Goal: Task Accomplishment & Management: Complete application form

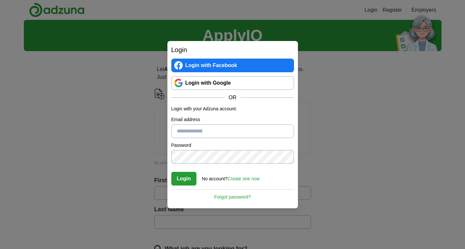
click at [234, 83] on link "Login with Google" at bounding box center [232, 83] width 123 height 14
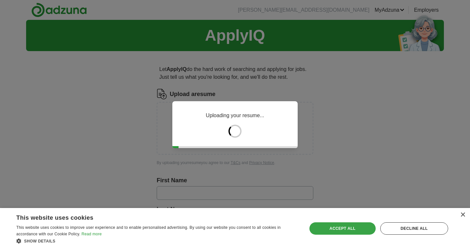
click at [330, 227] on div "Accept all" at bounding box center [342, 229] width 66 height 12
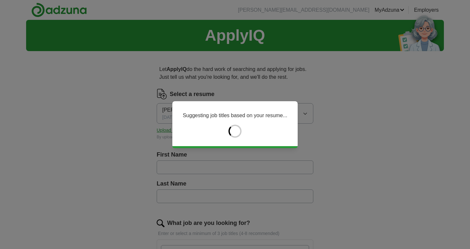
type input "******"
type input "****"
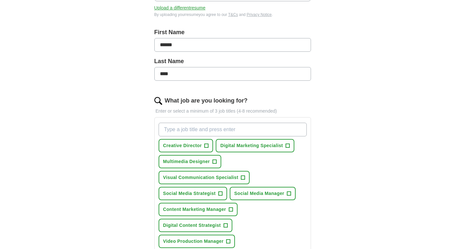
scroll to position [130, 0]
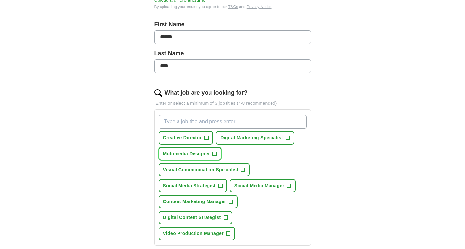
click at [199, 155] on span "Multimedia Designer" at bounding box center [186, 154] width 47 height 7
click at [254, 185] on span "Social Media Manager" at bounding box center [259, 186] width 50 height 7
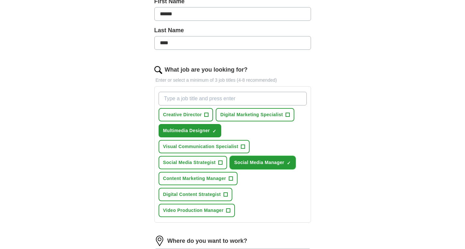
scroll to position [163, 0]
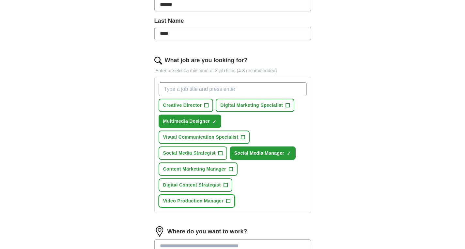
click at [220, 204] on span "Video Production Manager" at bounding box center [193, 201] width 61 height 7
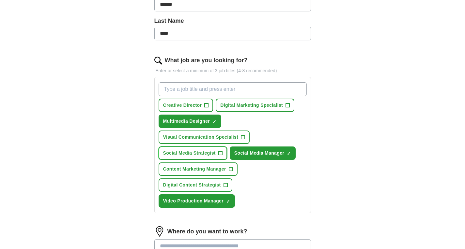
click at [214, 154] on span "Social Media Strategist" at bounding box center [189, 153] width 53 height 7
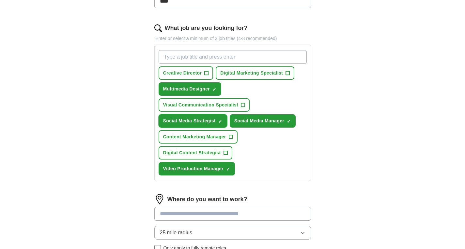
scroll to position [228, 0]
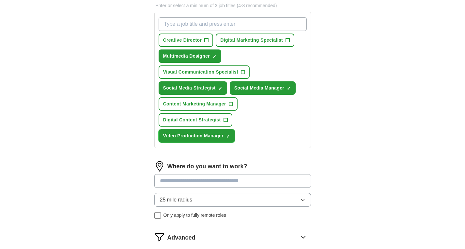
click at [213, 138] on span "Video Production Manager" at bounding box center [193, 136] width 61 height 7
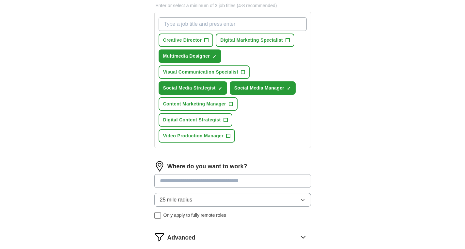
click at [201, 27] on input "What job are you looking for?" at bounding box center [232, 24] width 148 height 14
type input "social media"
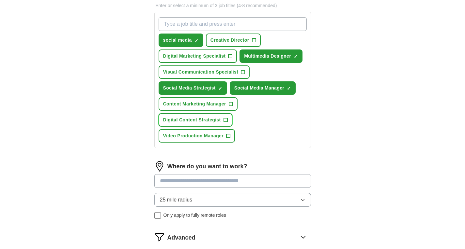
click at [226, 120] on span "+" at bounding box center [225, 120] width 4 height 5
click at [196, 26] on input "What job are you looking for?" at bounding box center [232, 24] width 148 height 14
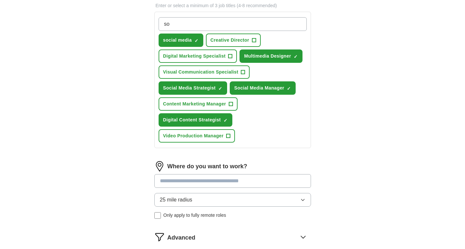
type input "s"
click at [179, 184] on input at bounding box center [232, 181] width 157 height 14
type input "**********"
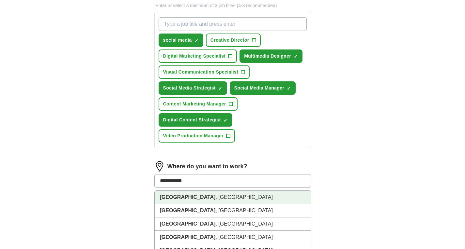
click at [179, 195] on strong "[GEOGRAPHIC_DATA]" at bounding box center [188, 198] width 56 height 6
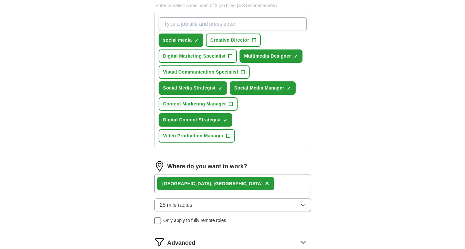
click at [186, 205] on span "25 mile radius" at bounding box center [176, 206] width 33 height 8
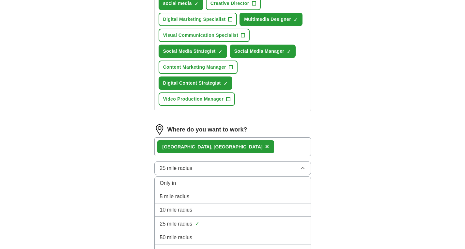
scroll to position [294, 0]
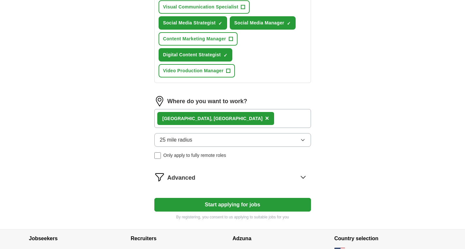
click at [252, 180] on div "Advanced" at bounding box center [238, 177] width 143 height 10
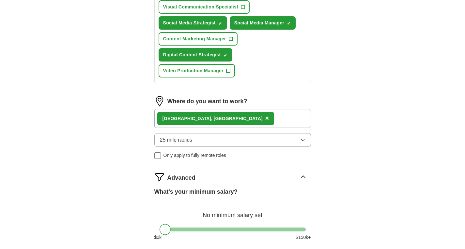
scroll to position [359, 0]
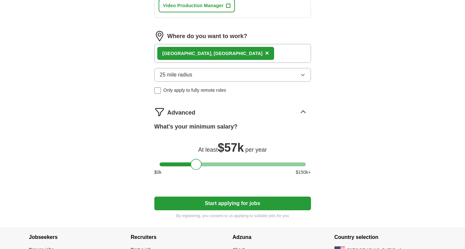
drag, startPoint x: 170, startPoint y: 163, endPoint x: 195, endPoint y: 166, distance: 25.3
click at [195, 166] on div at bounding box center [195, 164] width 11 height 11
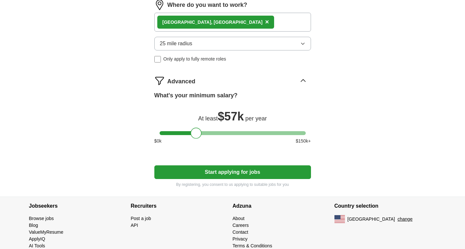
scroll to position [391, 0]
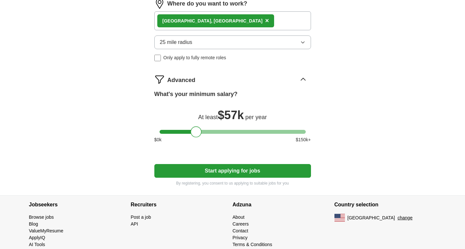
click at [301, 80] on icon at bounding box center [303, 79] width 10 height 10
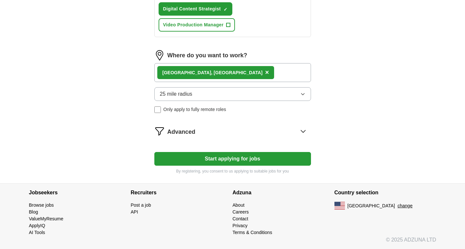
scroll to position [340, 0]
click at [300, 128] on icon at bounding box center [303, 131] width 10 height 10
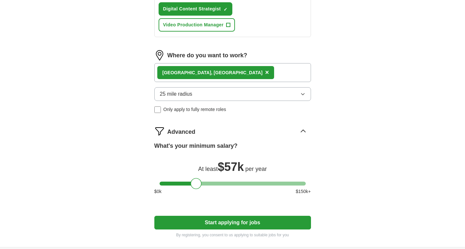
scroll to position [391, 0]
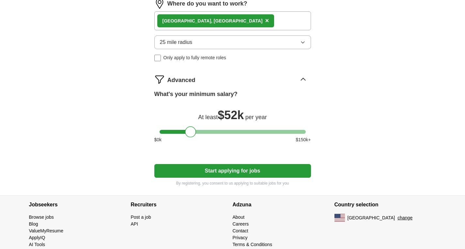
drag, startPoint x: 196, startPoint y: 134, endPoint x: 190, endPoint y: 133, distance: 5.7
click at [190, 133] on div at bounding box center [190, 132] width 11 height 11
click at [192, 174] on button "Start applying for jobs" at bounding box center [232, 171] width 157 height 14
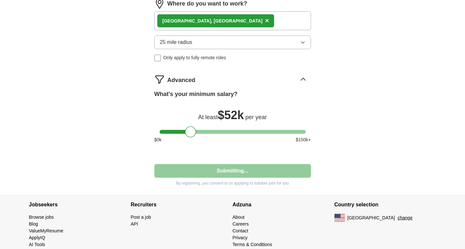
select select "**"
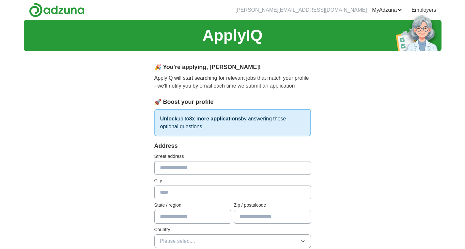
scroll to position [33, 0]
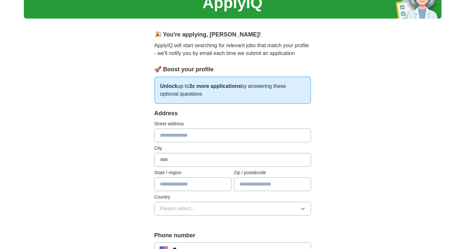
click at [182, 135] on input "text" at bounding box center [232, 136] width 157 height 14
type input "**********"
type input "**"
type input "*****"
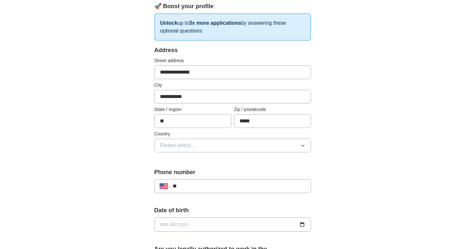
scroll to position [98, 0]
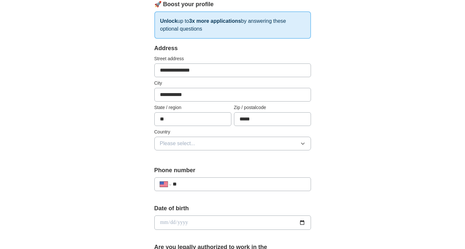
click at [170, 147] on span "Please select..." at bounding box center [178, 144] width 36 height 8
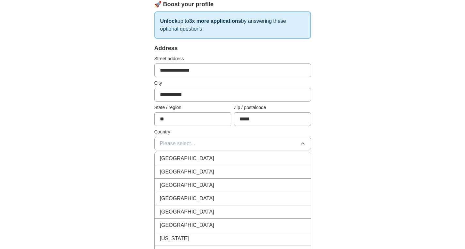
click at [183, 171] on span "[GEOGRAPHIC_DATA]" at bounding box center [187, 172] width 54 height 8
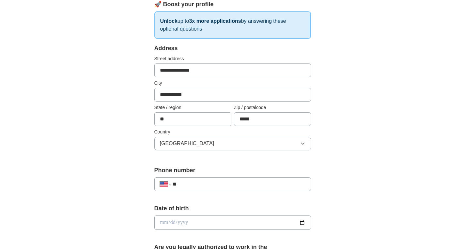
click at [194, 181] on input "**" at bounding box center [239, 185] width 132 height 8
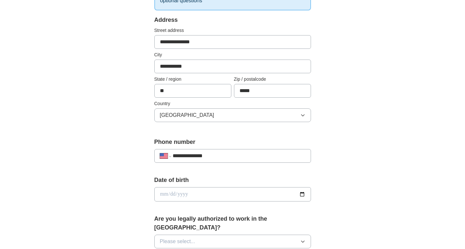
scroll to position [163, 0]
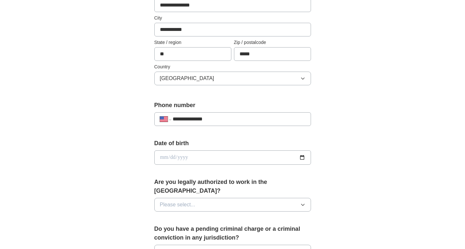
type input "**********"
click at [173, 158] on input "date" at bounding box center [232, 158] width 157 height 14
click at [162, 157] on input "date" at bounding box center [232, 158] width 157 height 14
type input "**********"
click at [91, 178] on div "**********" at bounding box center [232, 154] width 417 height 594
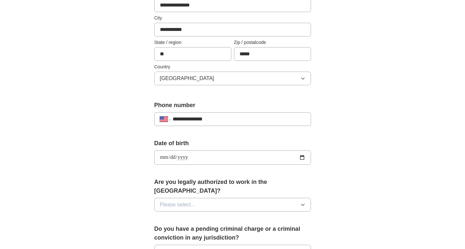
scroll to position [261, 0]
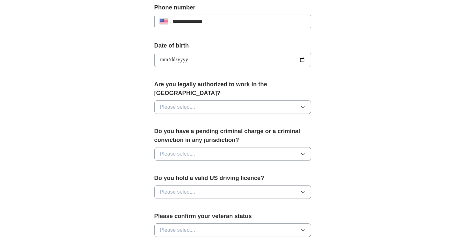
click at [170, 103] on span "Please select..." at bounding box center [178, 107] width 36 height 8
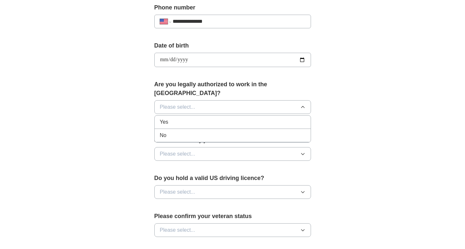
click at [172, 118] on div "Yes" at bounding box center [232, 122] width 145 height 8
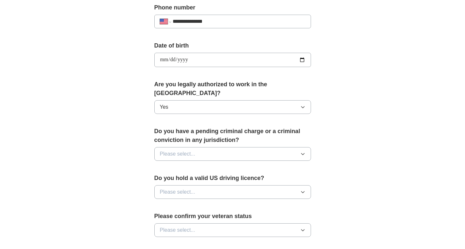
click at [200, 147] on button "Please select..." at bounding box center [232, 154] width 157 height 14
click at [172, 179] on div "No" at bounding box center [232, 183] width 145 height 8
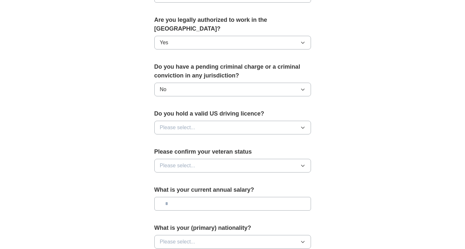
scroll to position [326, 0]
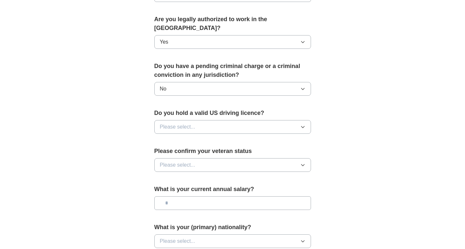
click at [231, 120] on button "Please select..." at bounding box center [232, 127] width 157 height 14
click at [210, 138] on li "Yes" at bounding box center [233, 142] width 156 height 13
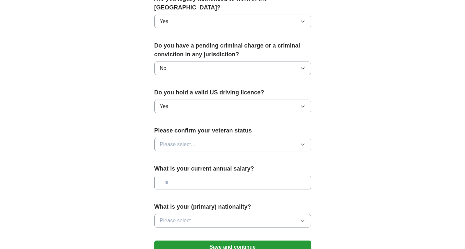
scroll to position [359, 0]
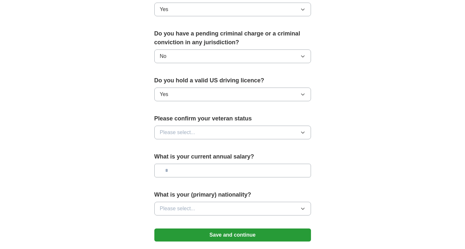
drag, startPoint x: 194, startPoint y: 123, endPoint x: 191, endPoint y: 130, distance: 7.7
click at [194, 129] on span "Please select..." at bounding box center [178, 133] width 36 height 8
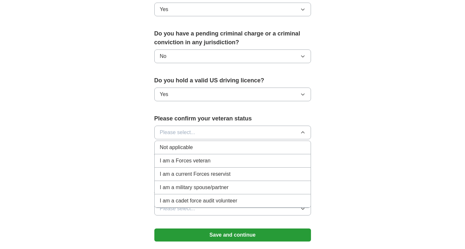
click at [204, 144] on div "Not applicable" at bounding box center [232, 148] width 145 height 8
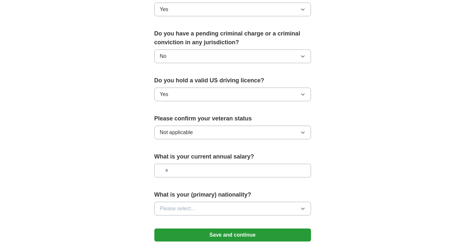
click at [198, 165] on input "text" at bounding box center [232, 171] width 157 height 14
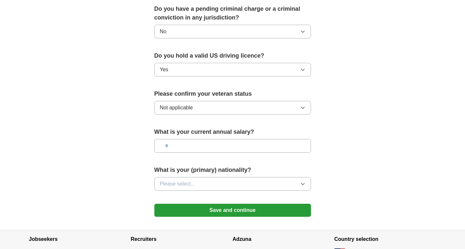
scroll to position [391, 0]
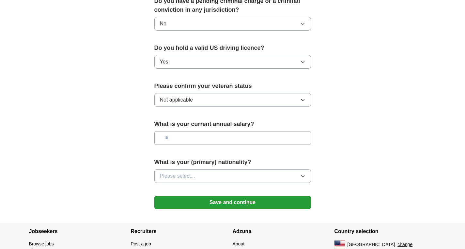
click at [200, 170] on button "Please select..." at bounding box center [232, 177] width 157 height 14
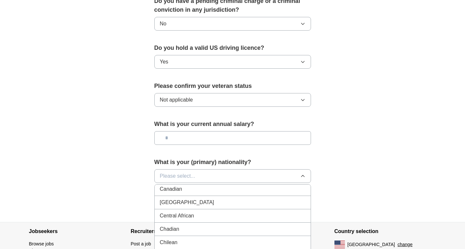
scroll to position [489, 0]
click at [178, 233] on span "Colombian" at bounding box center [172, 237] width 25 height 8
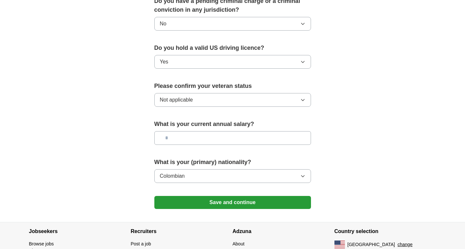
click at [249, 197] on button "Save and continue" at bounding box center [232, 202] width 157 height 13
